Goal: Navigation & Orientation: Find specific page/section

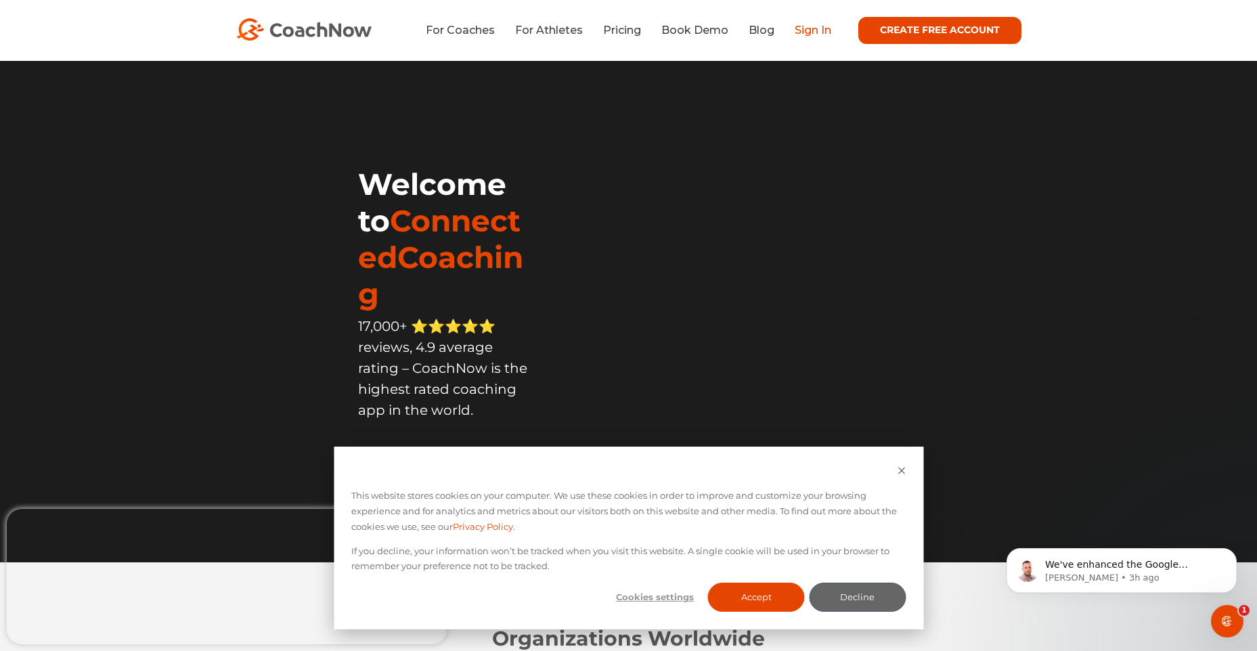
click at [802, 32] on link "Sign In" at bounding box center [813, 30] width 37 height 13
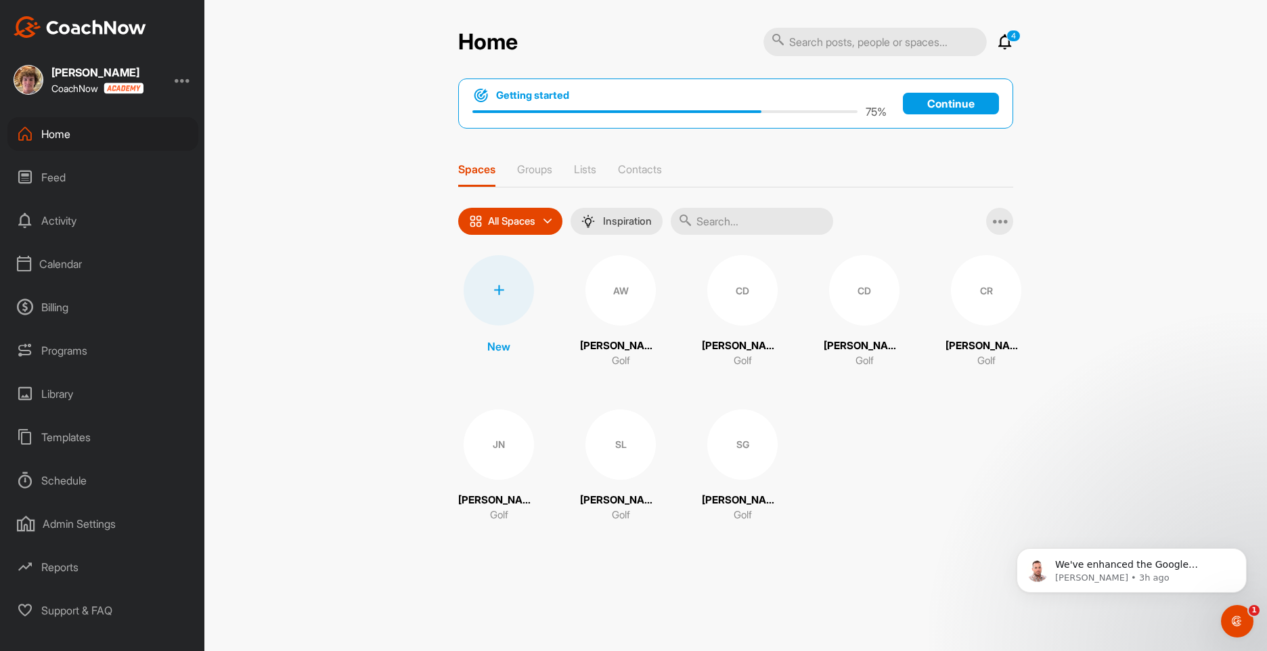
click at [121, 267] on div "Calendar" at bounding box center [102, 264] width 191 height 34
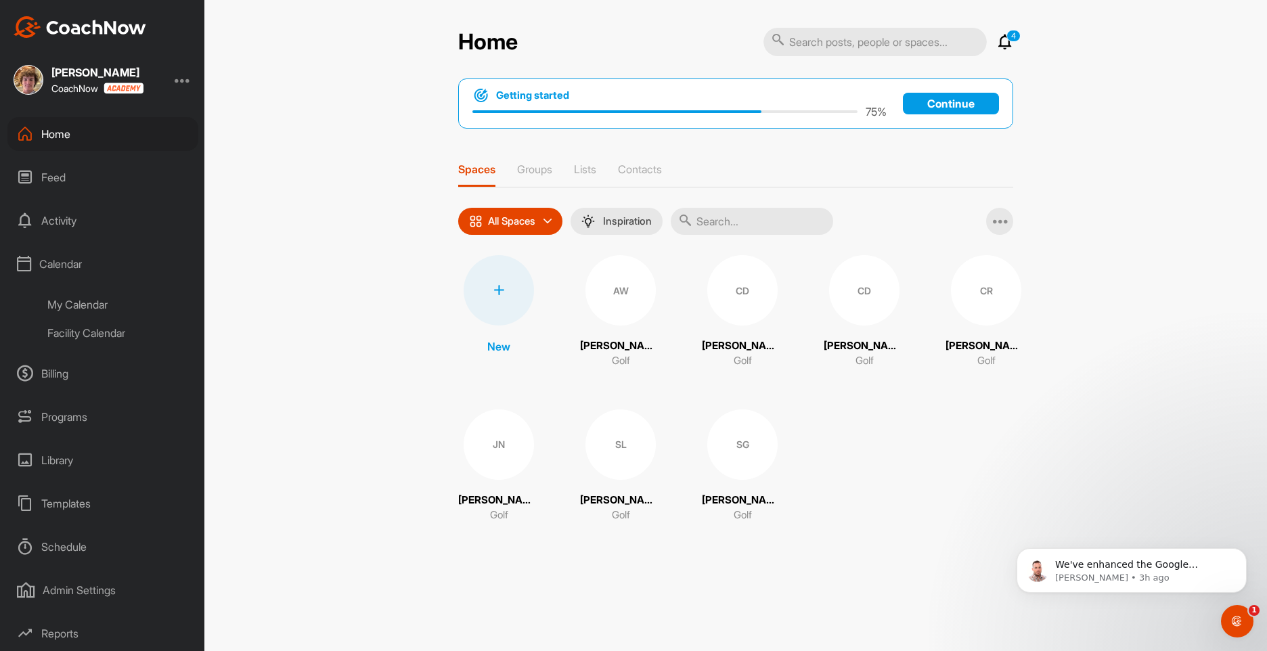
click at [120, 311] on div "My Calendar" at bounding box center [118, 304] width 160 height 28
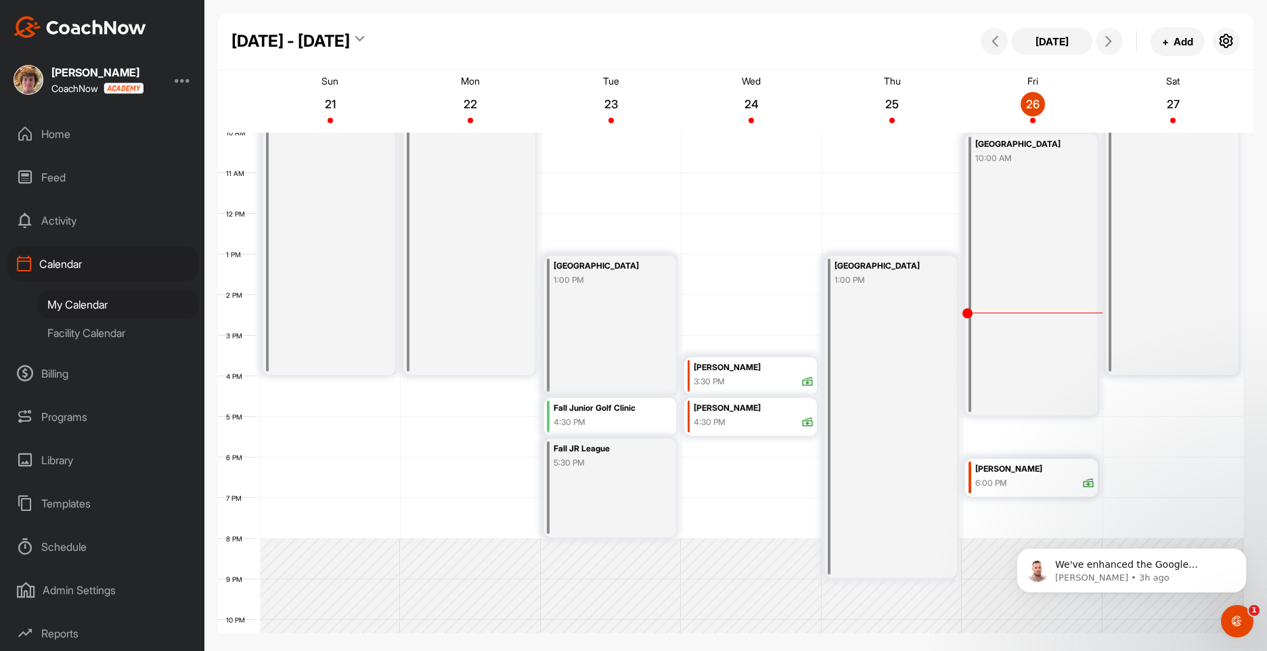
scroll to position [203, 0]
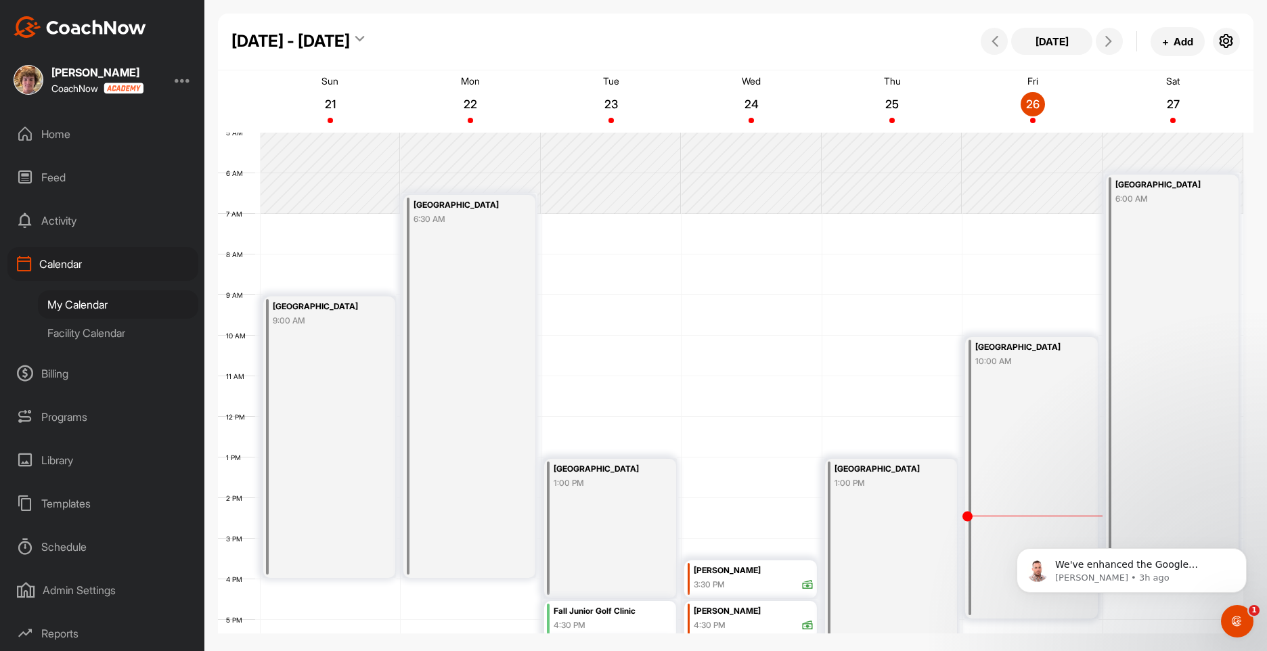
click at [58, 129] on div "Home" at bounding box center [102, 134] width 191 height 34
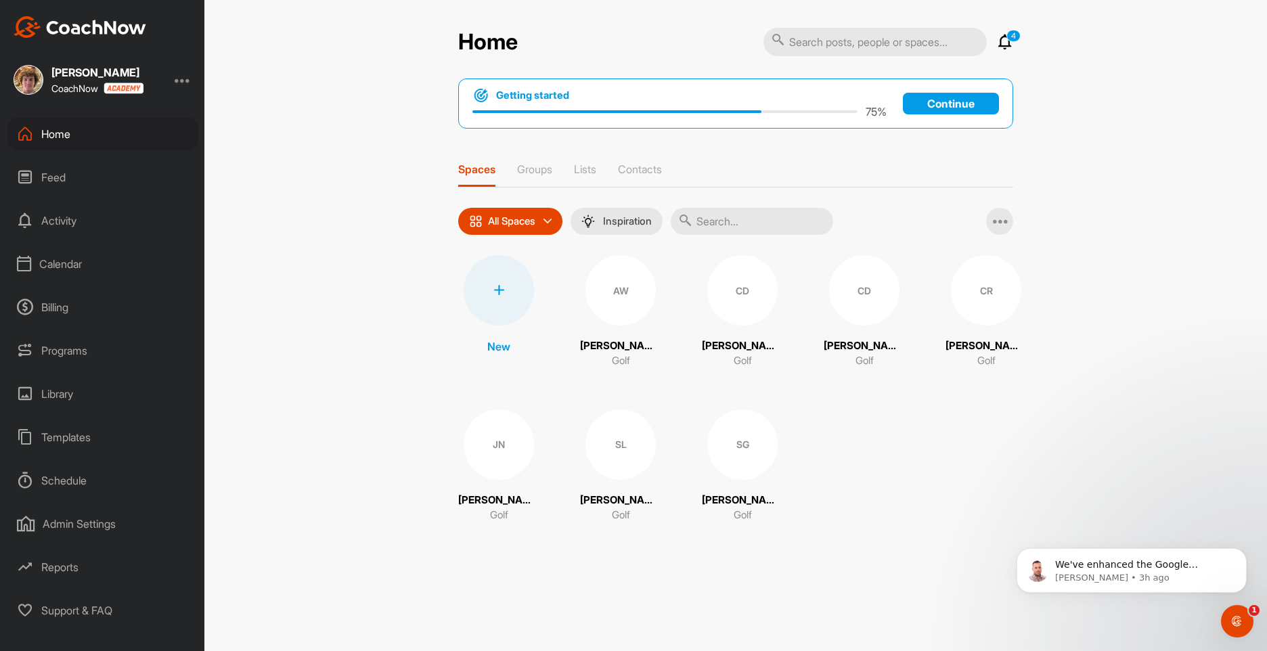
click at [149, 256] on div "Calendar" at bounding box center [102, 264] width 191 height 34
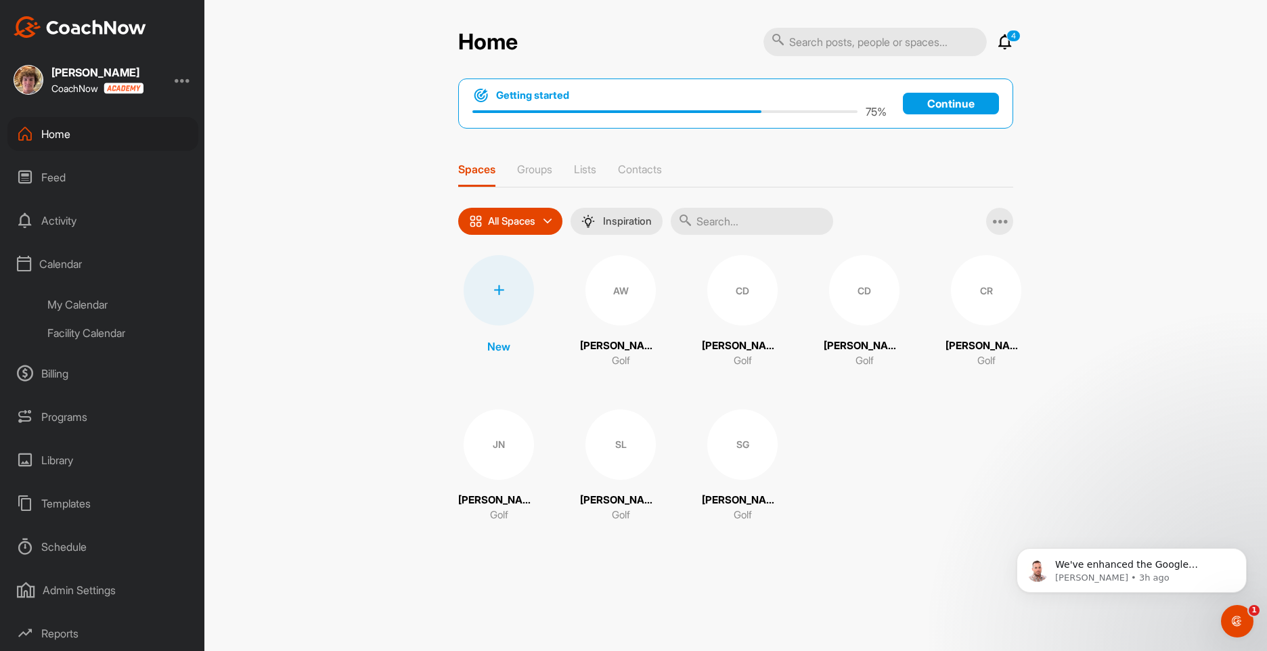
click at [127, 313] on div "My Calendar" at bounding box center [118, 304] width 160 height 28
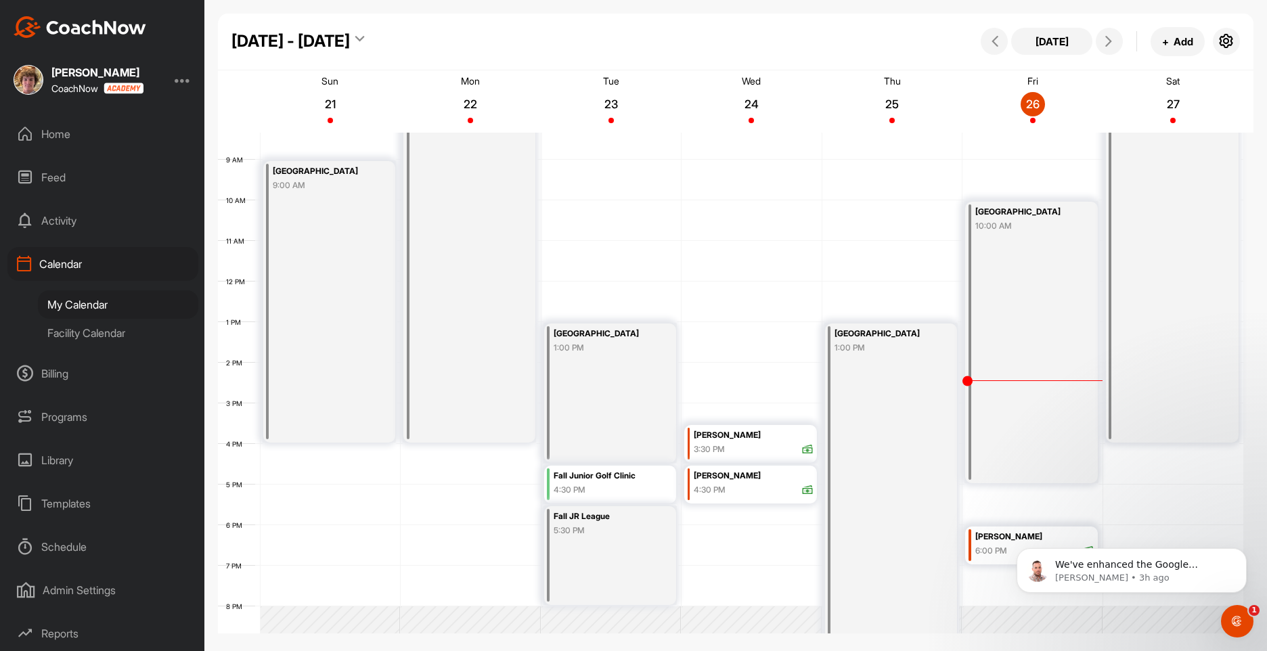
scroll to position [203, 0]
